Goal: Task Accomplishment & Management: Manage account settings

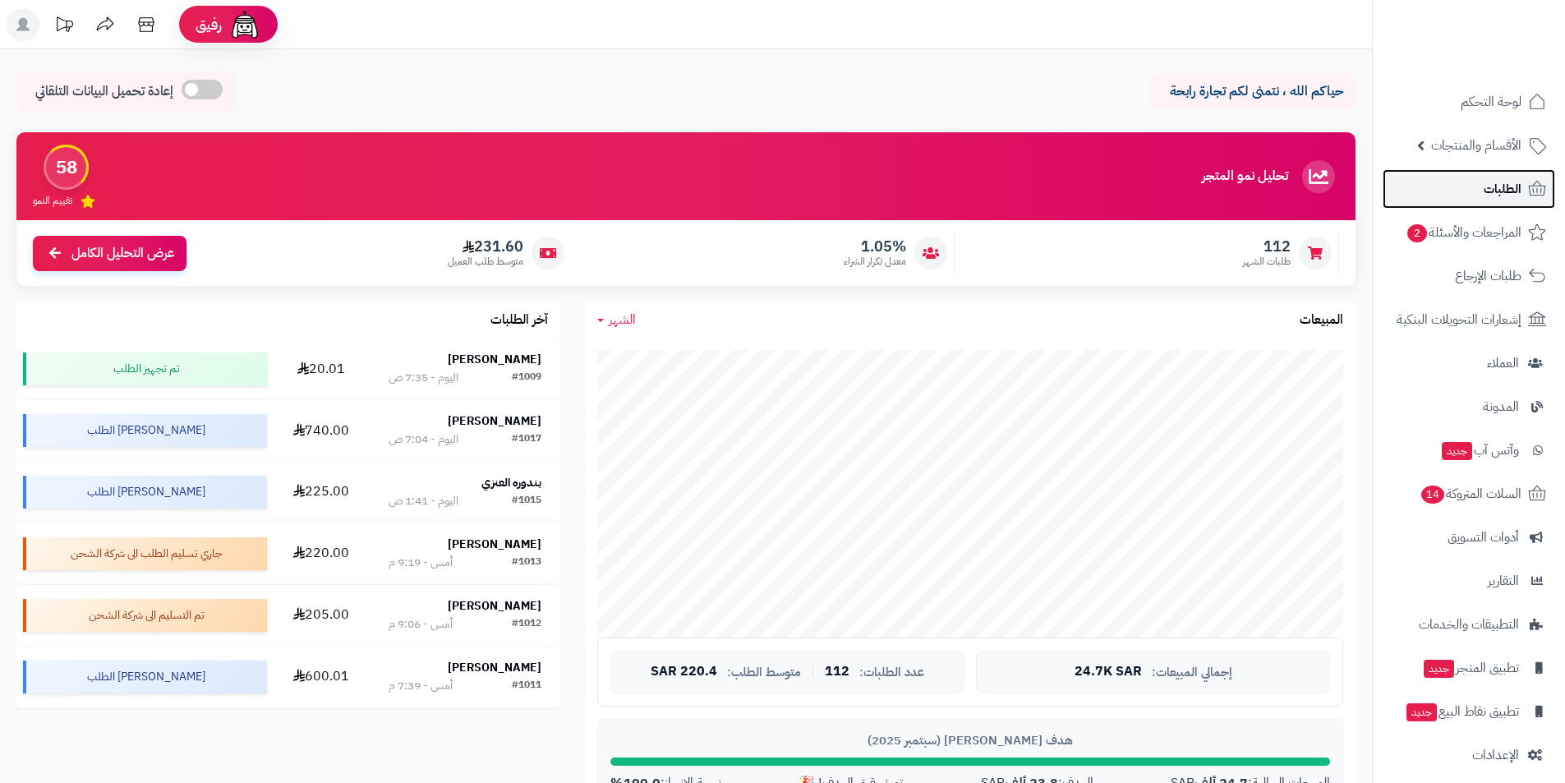
click at [1462, 192] on link "الطلبات" at bounding box center [1469, 188] width 173 height 39
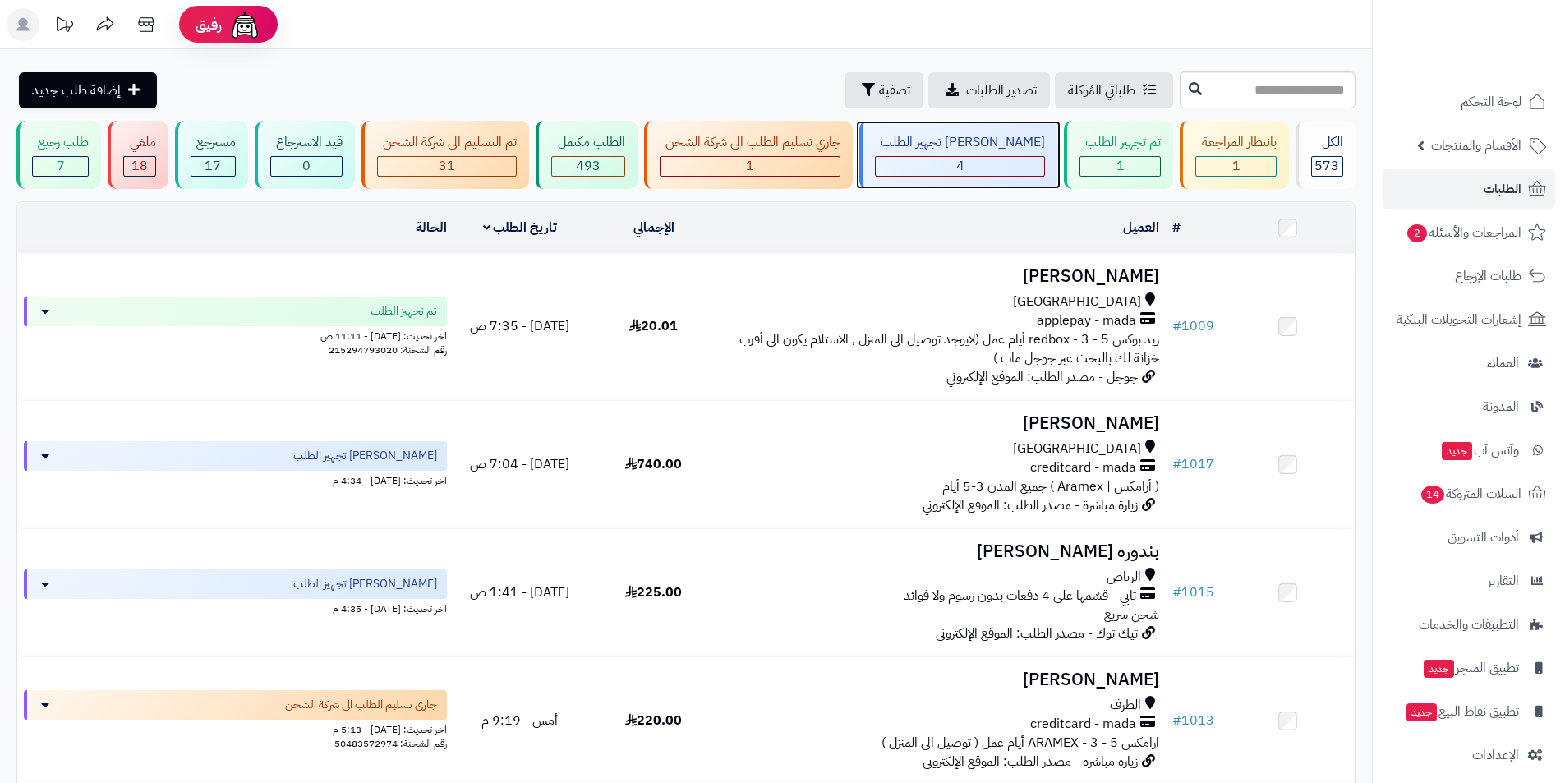
click at [1011, 152] on div "جاري تجهيز الطلب 4" at bounding box center [958, 155] width 198 height 68
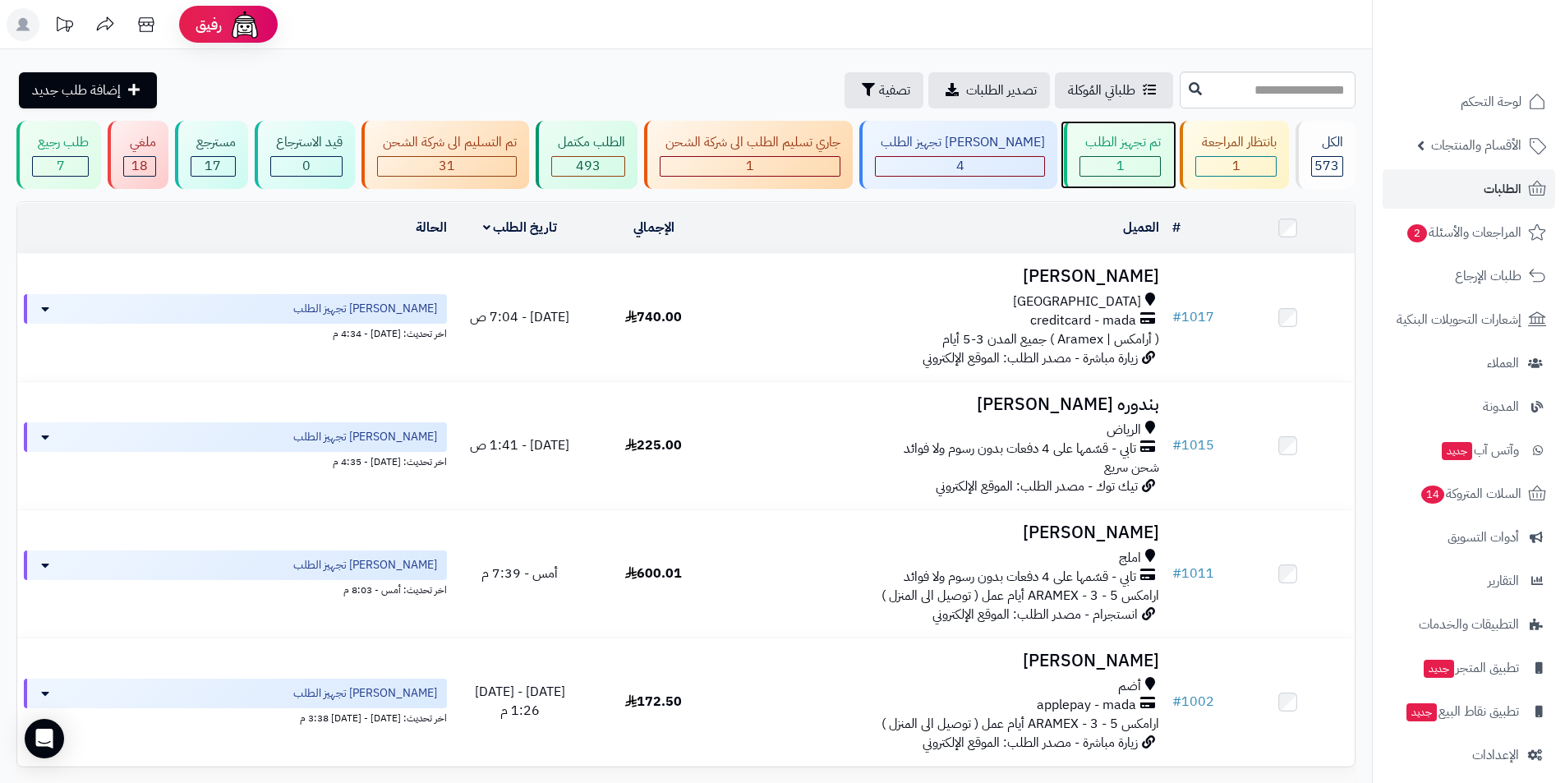
click at [1096, 154] on div "تم تجهيز الطلب 1" at bounding box center [1118, 155] width 109 height 68
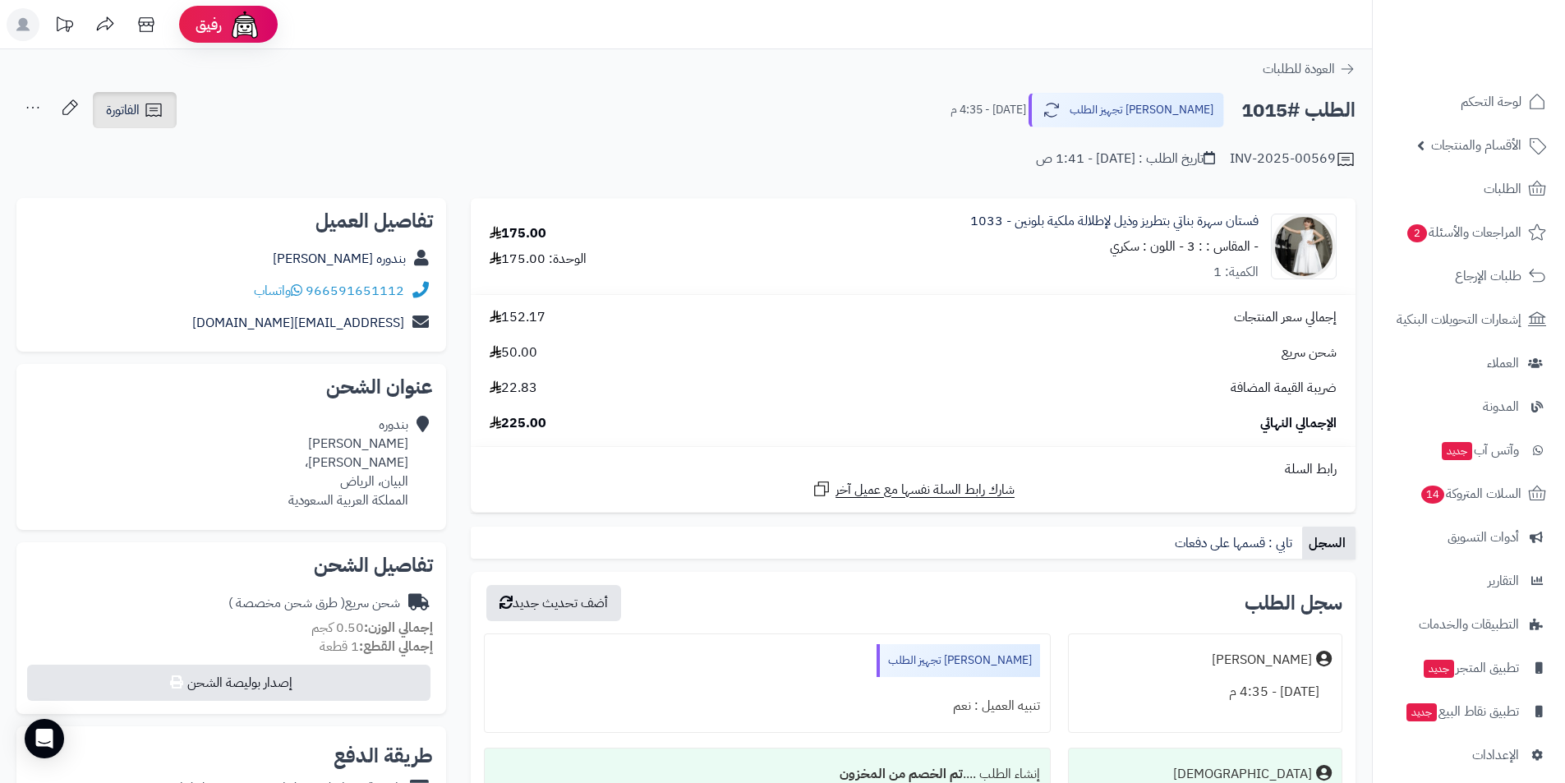
click at [144, 117] on icon at bounding box center [154, 110] width 20 height 20
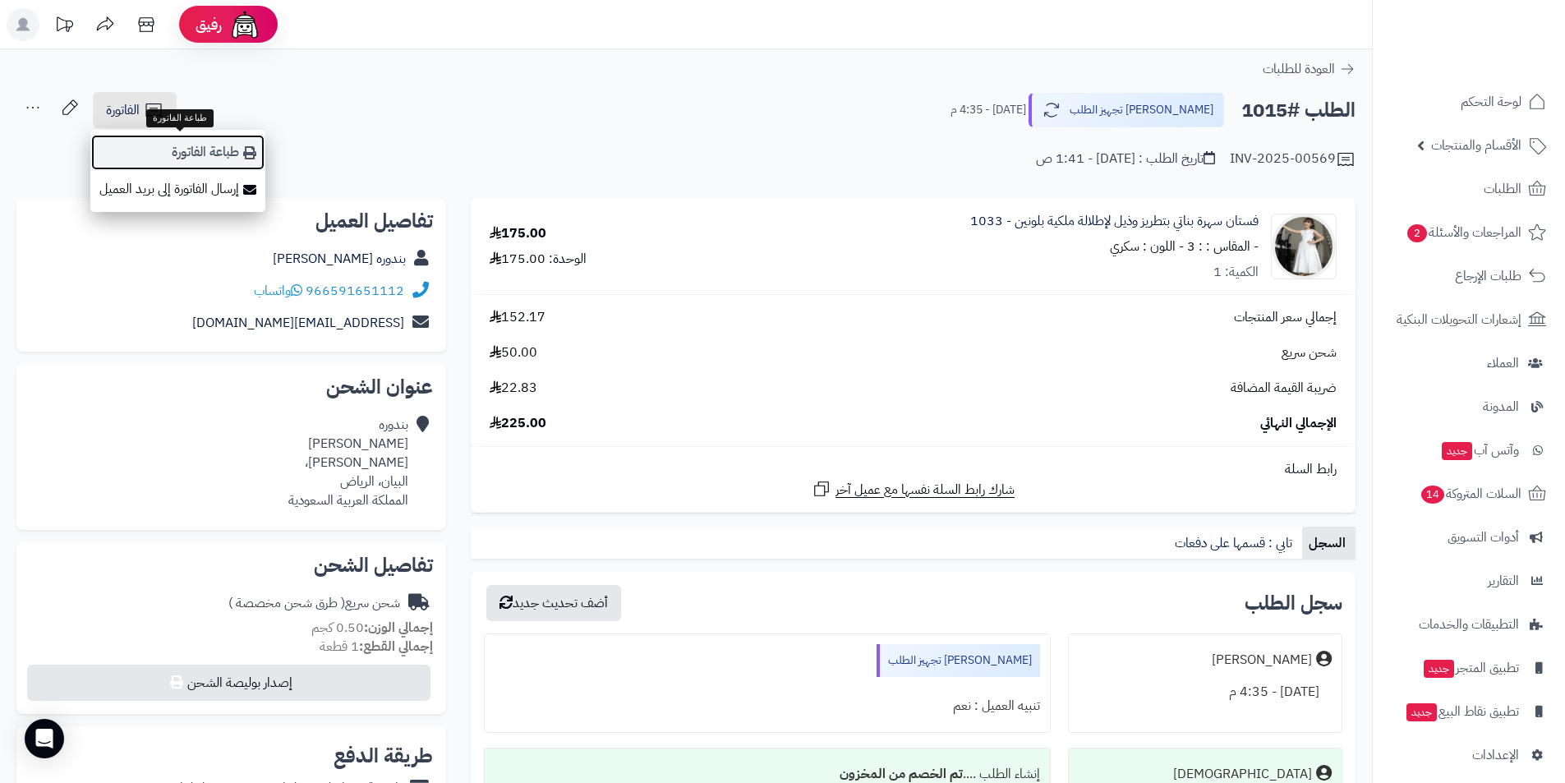
click at [185, 150] on link "طباعة الفاتورة" at bounding box center [177, 152] width 175 height 37
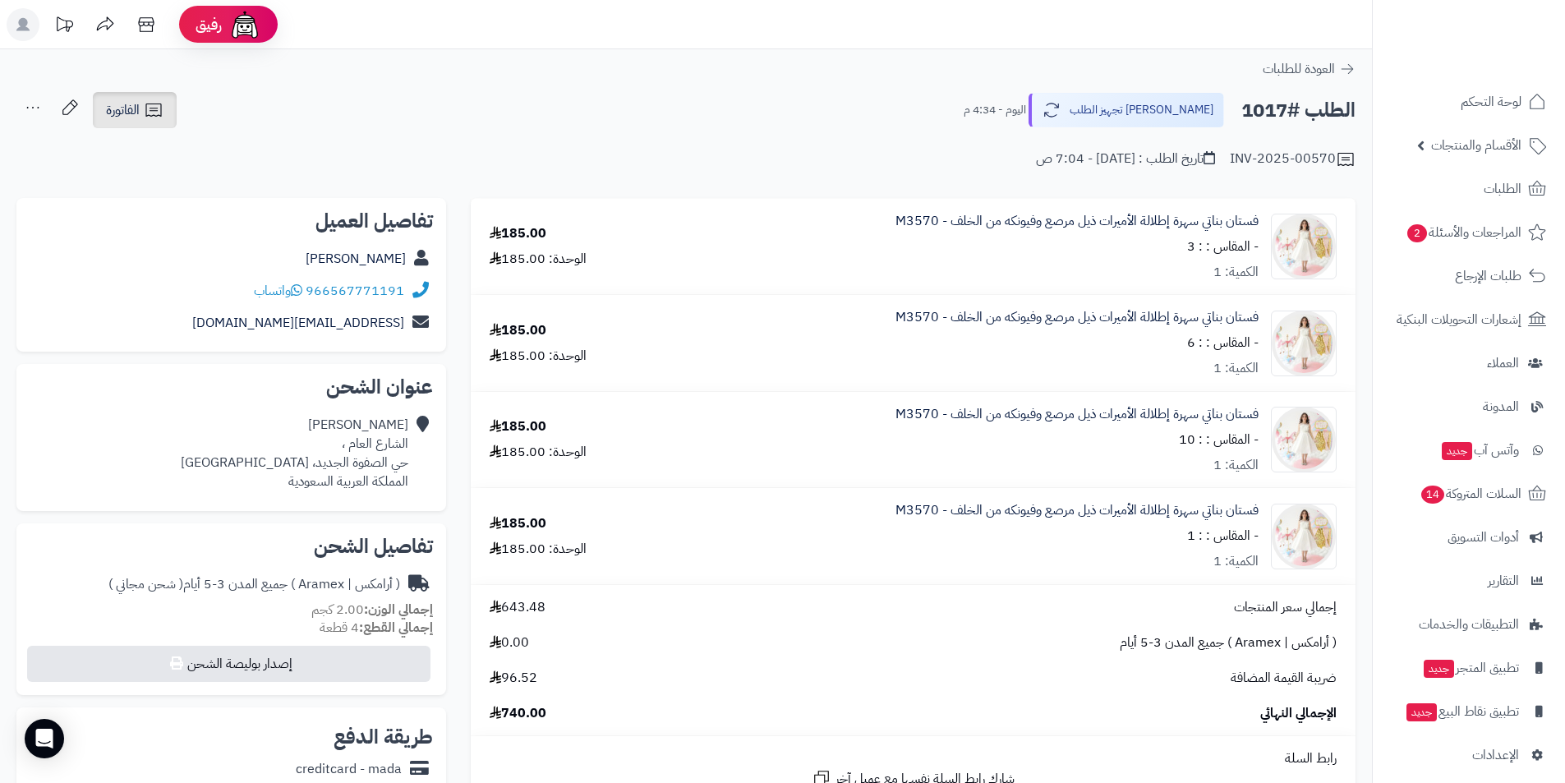
click at [99, 114] on link "الفاتورة" at bounding box center [135, 110] width 84 height 36
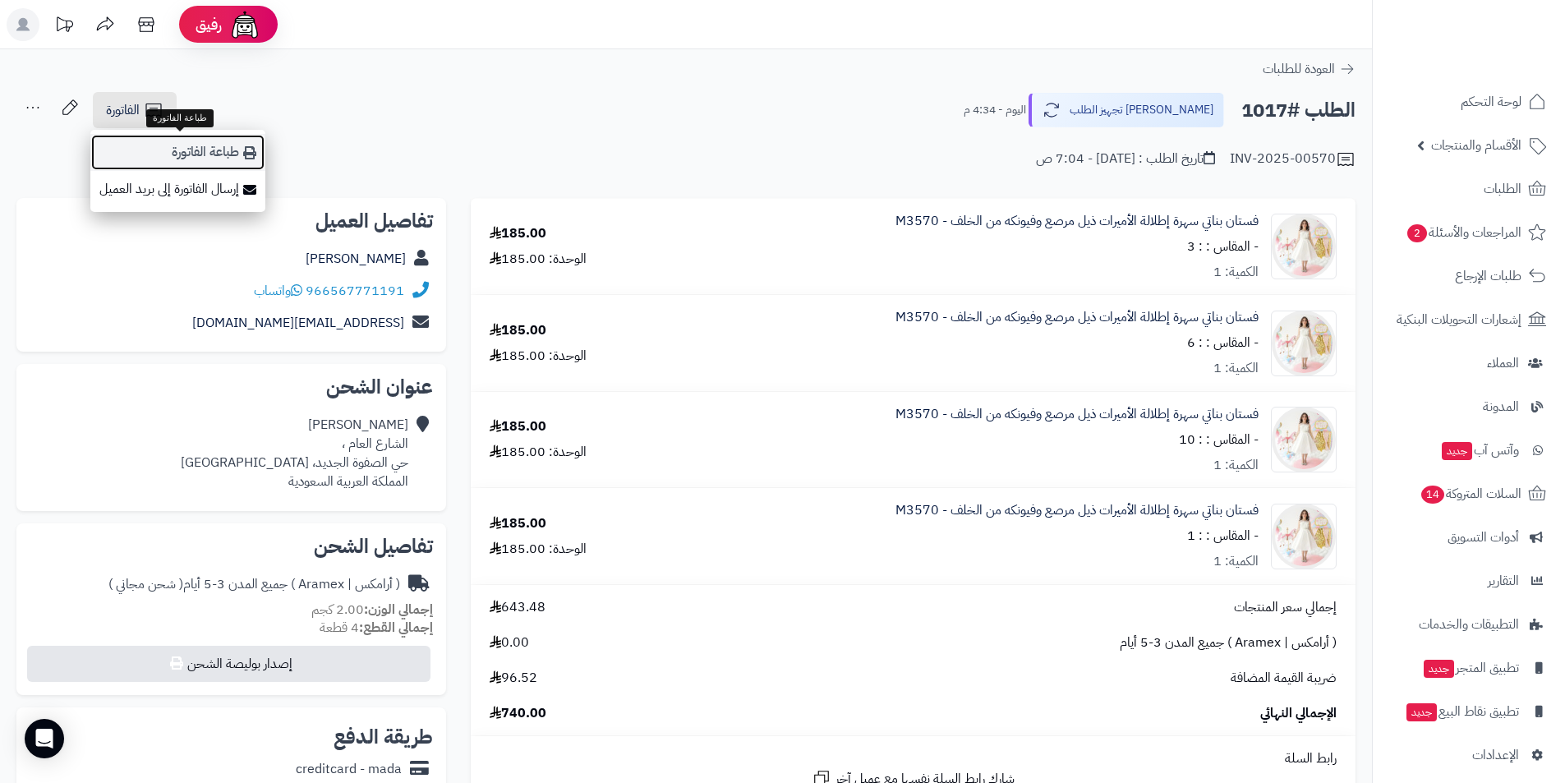
click at [160, 148] on link "طباعة الفاتورة" at bounding box center [177, 152] width 175 height 37
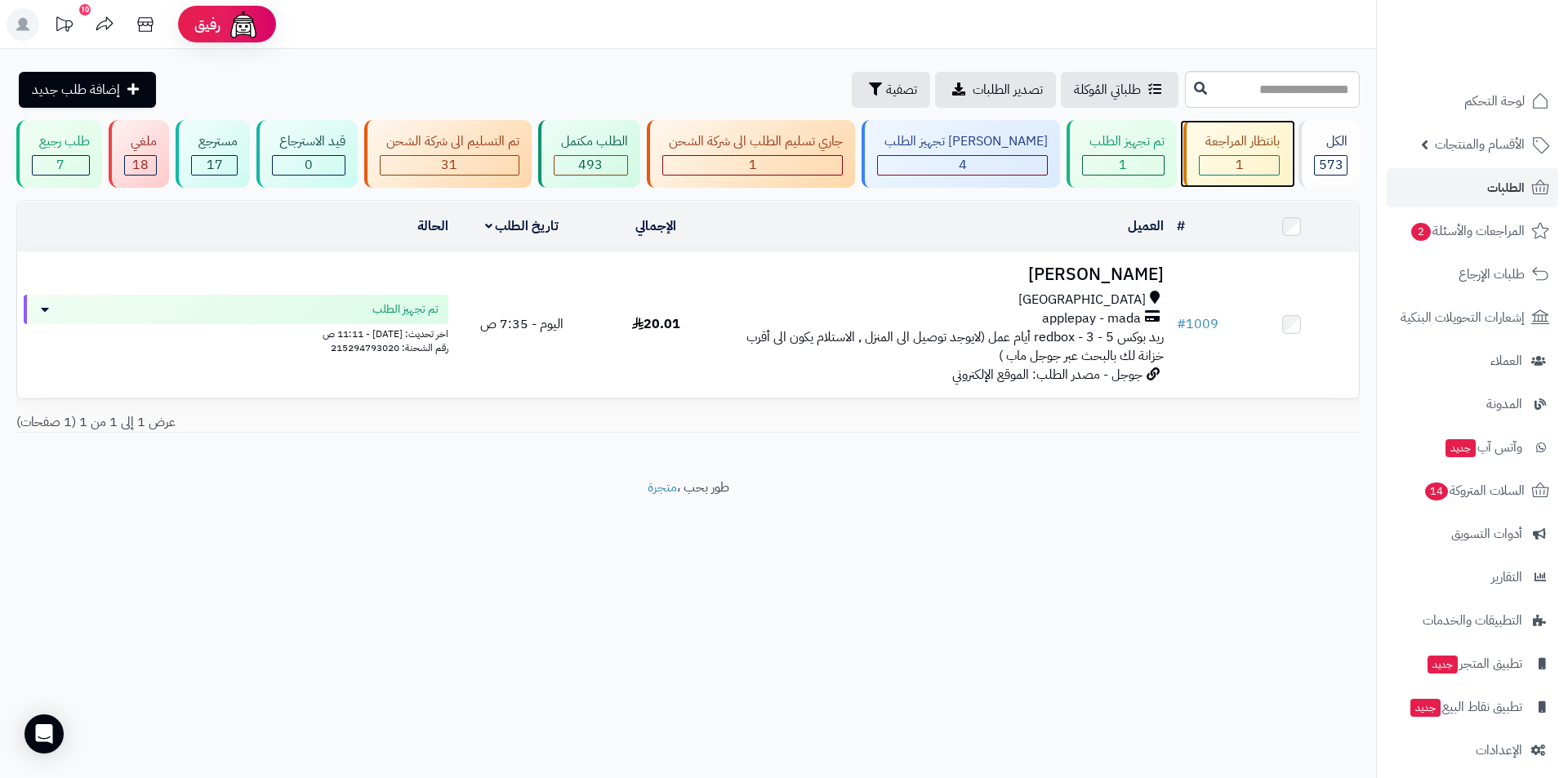
click at [1219, 157] on div "1" at bounding box center [1239, 165] width 80 height 19
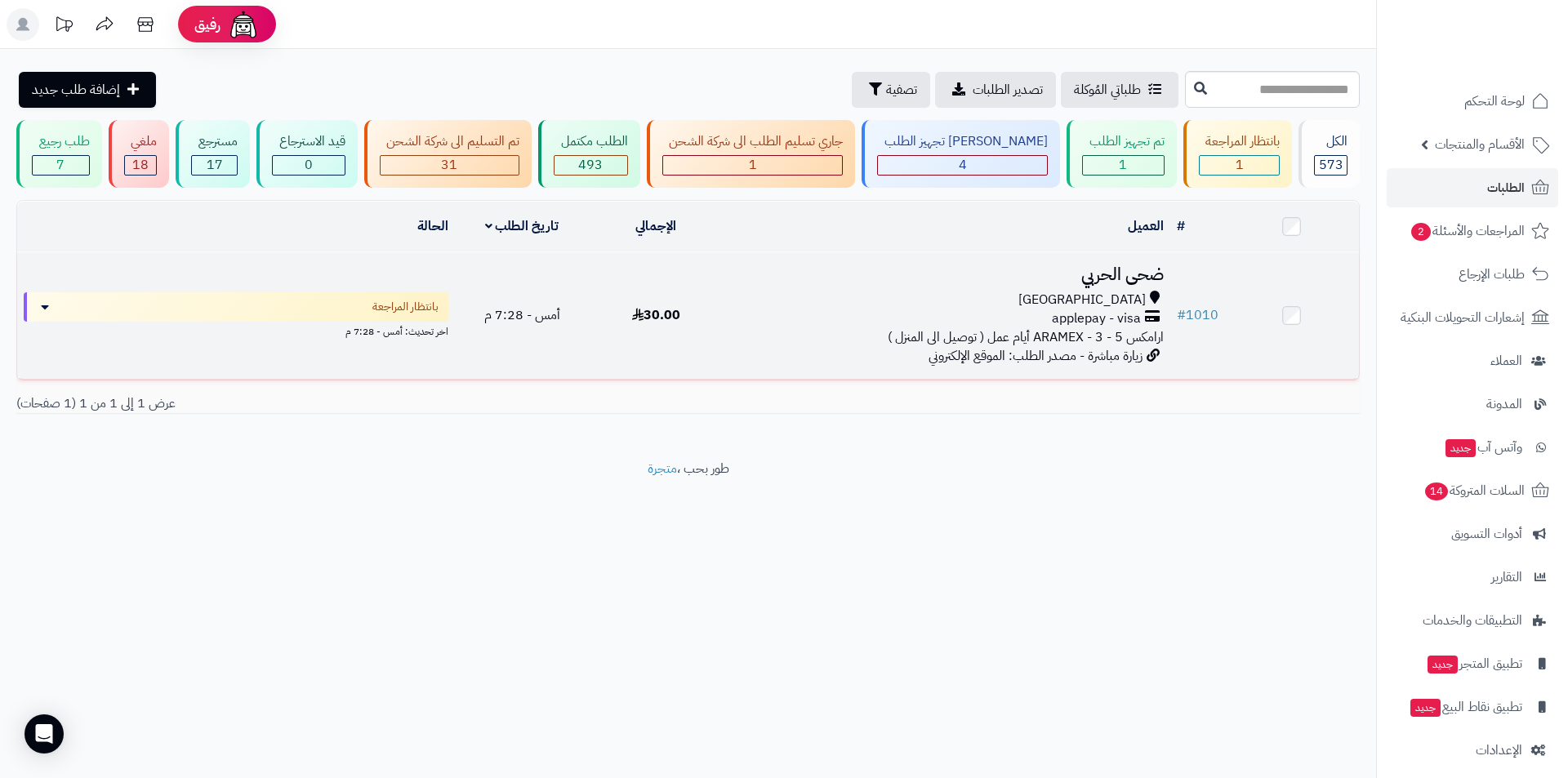
click at [1121, 323] on span "applepay - visa" at bounding box center [1096, 318] width 89 height 19
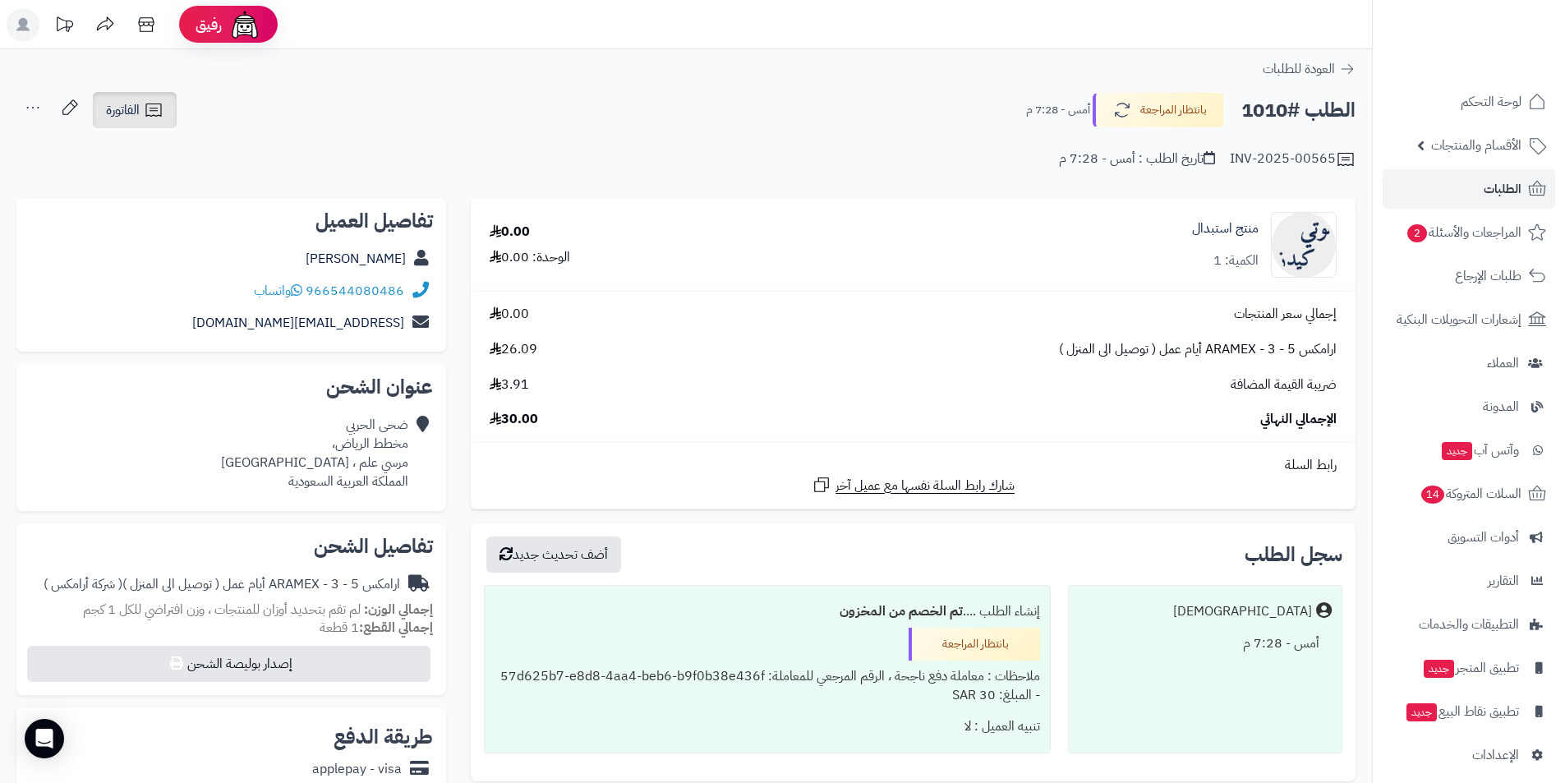
click at [137, 105] on span "الفاتورة" at bounding box center [123, 110] width 34 height 20
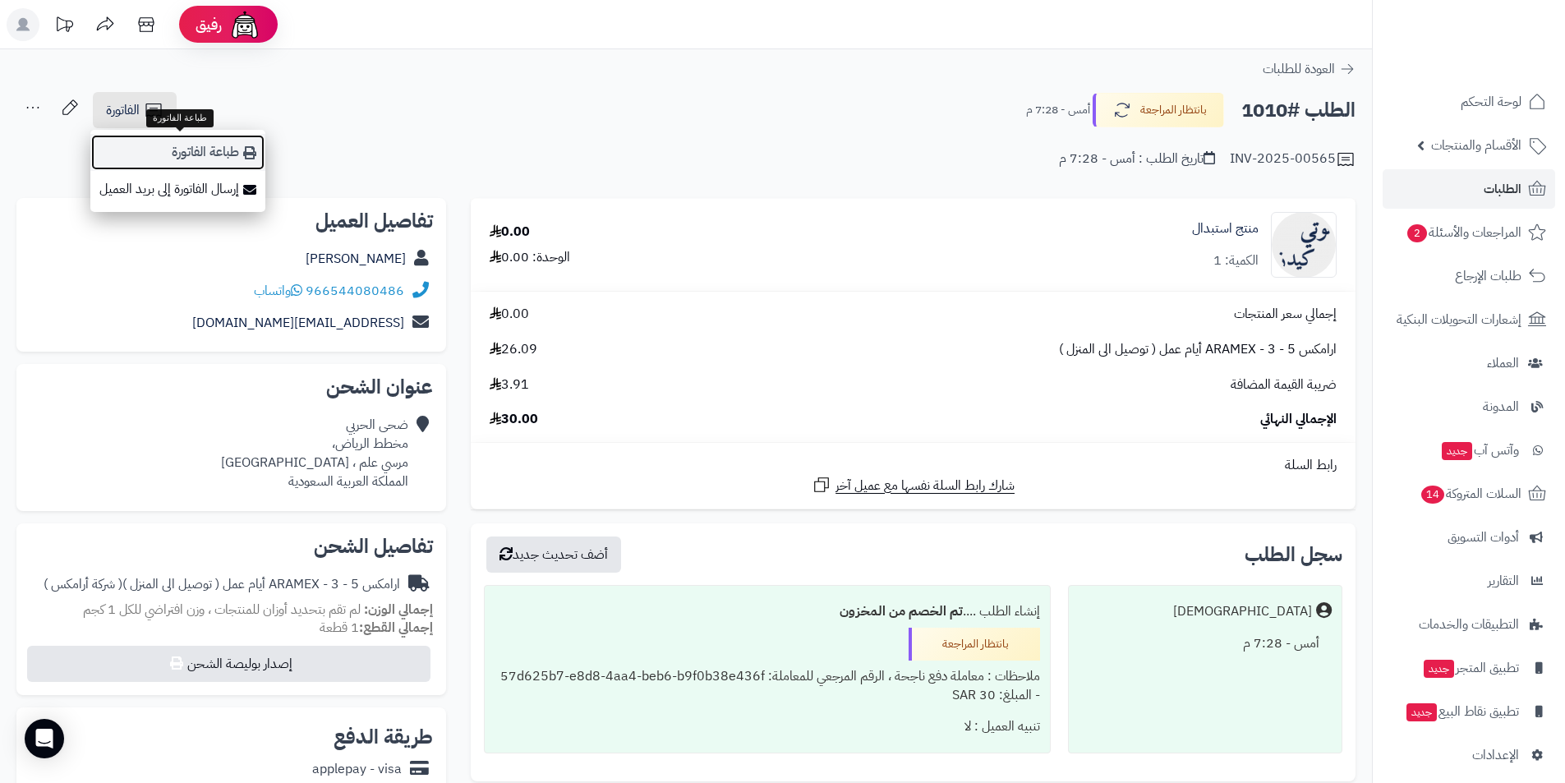
click at [153, 142] on link "طباعة الفاتورة" at bounding box center [177, 152] width 175 height 37
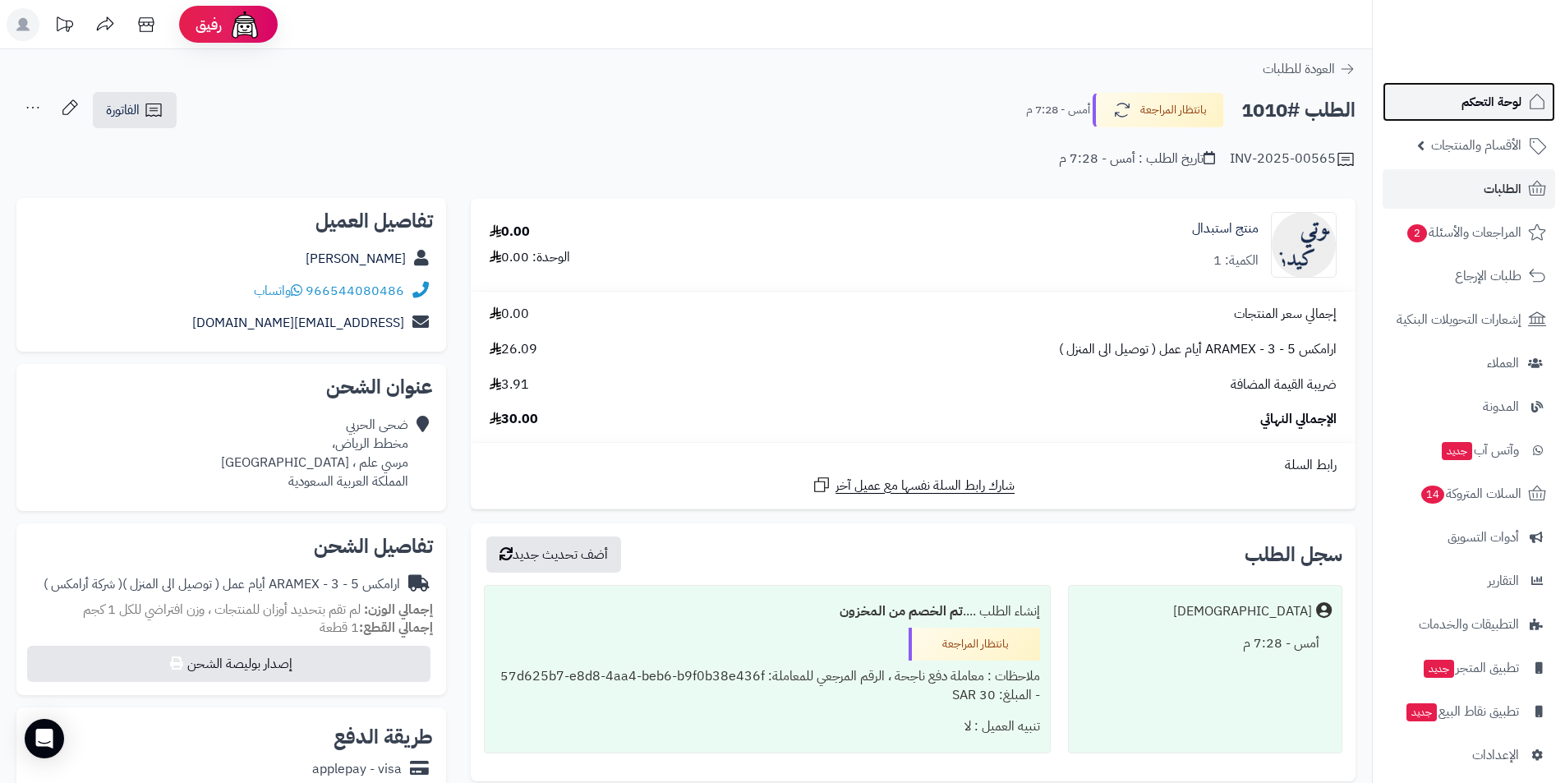
click at [1504, 104] on span "لوحة التحكم" at bounding box center [1492, 101] width 60 height 23
